Goal: Navigation & Orientation: Find specific page/section

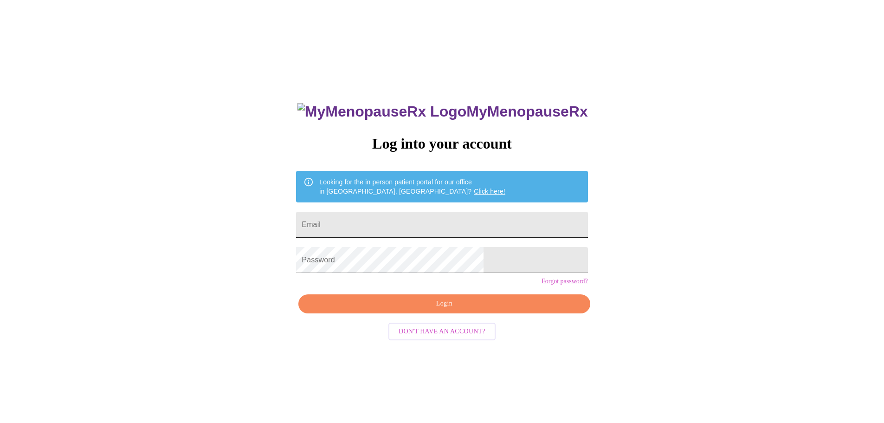
click at [420, 223] on input "Email" at bounding box center [441, 225] width 291 height 26
type input "[EMAIL_ADDRESS][DOMAIN_NAME]"
click at [400, 313] on button "Login" at bounding box center [443, 303] width 291 height 19
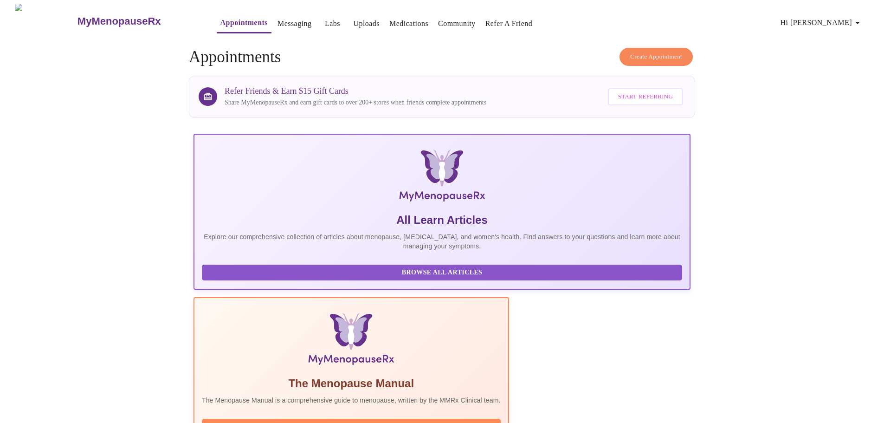
click at [278, 21] on link "Messaging" at bounding box center [295, 23] width 34 height 13
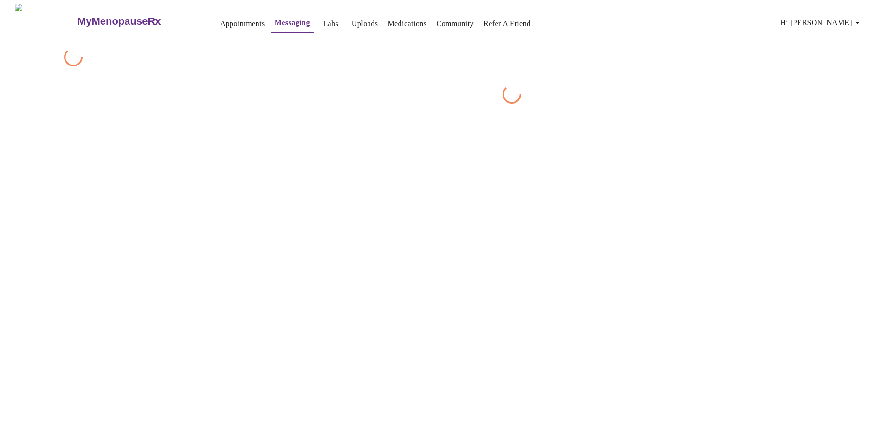
click at [323, 18] on link "Labs" at bounding box center [330, 23] width 15 height 13
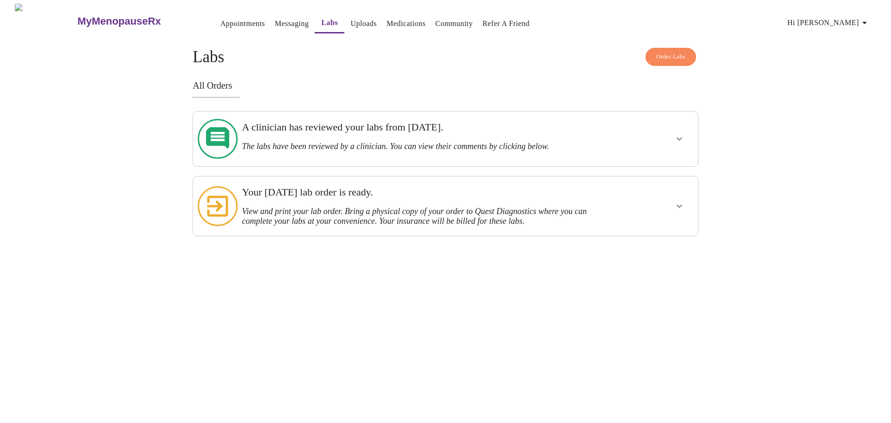
click at [675, 201] on icon "show more" at bounding box center [679, 206] width 11 height 11
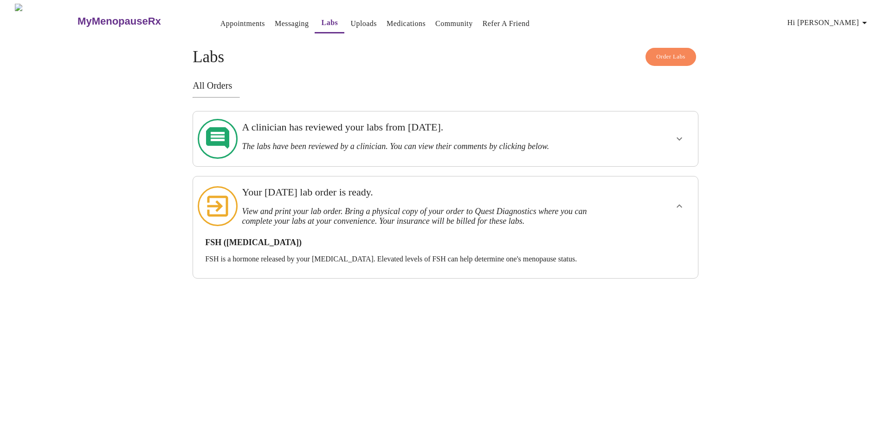
click at [275, 23] on link "Messaging" at bounding box center [292, 23] width 34 height 13
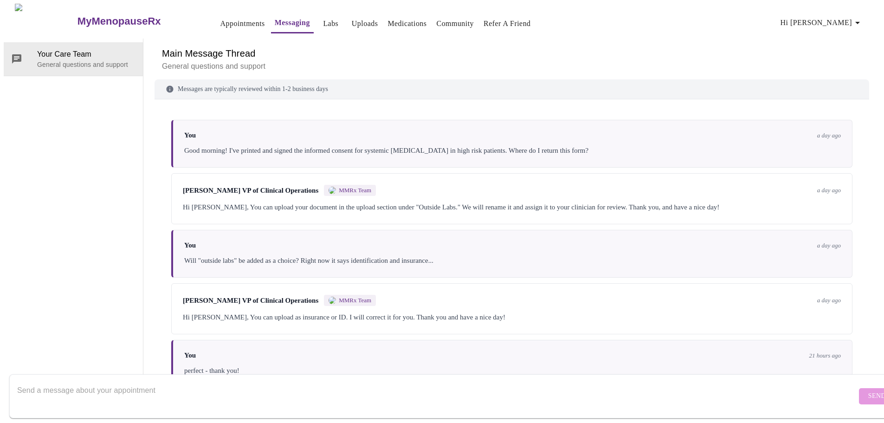
click at [98, 17] on h3 "MyMenopauseRx" at bounding box center [120, 21] width 84 height 12
